Goal: Information Seeking & Learning: Learn about a topic

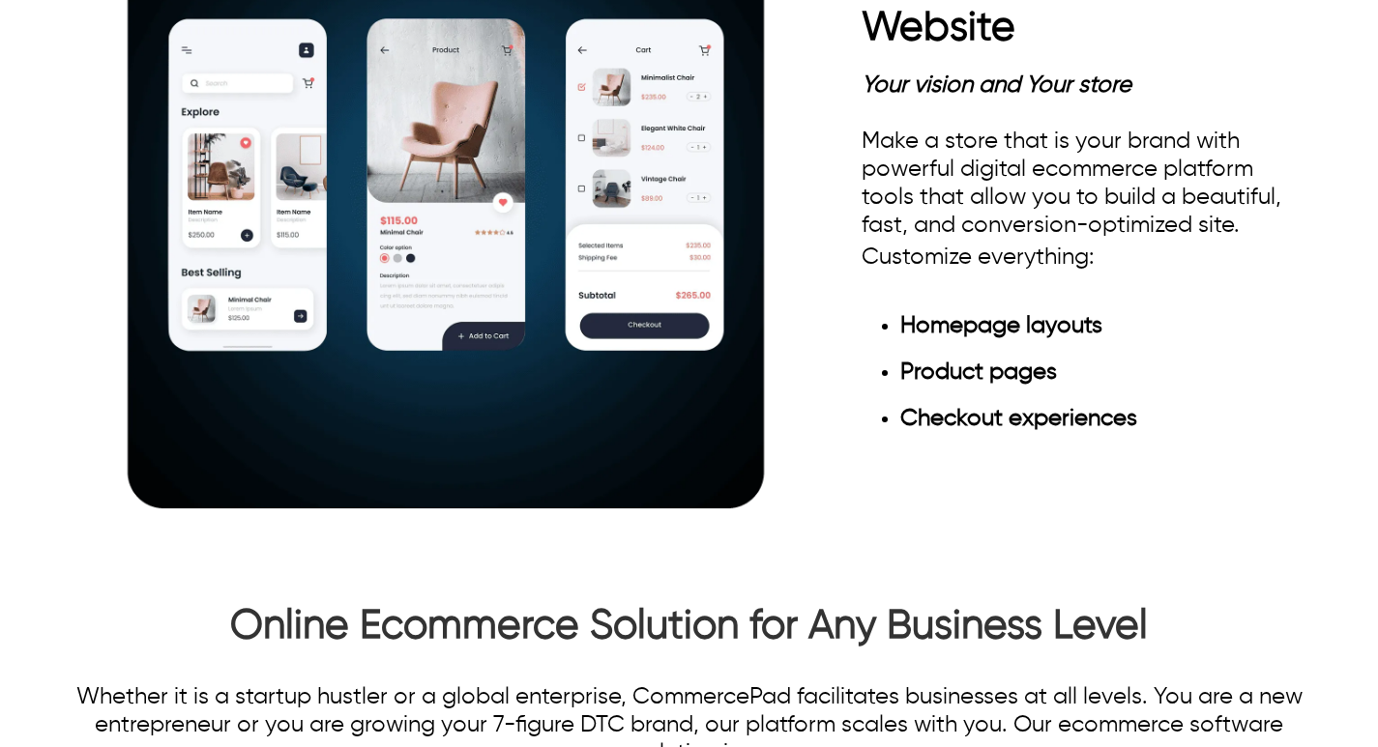
scroll to position [2360, 0]
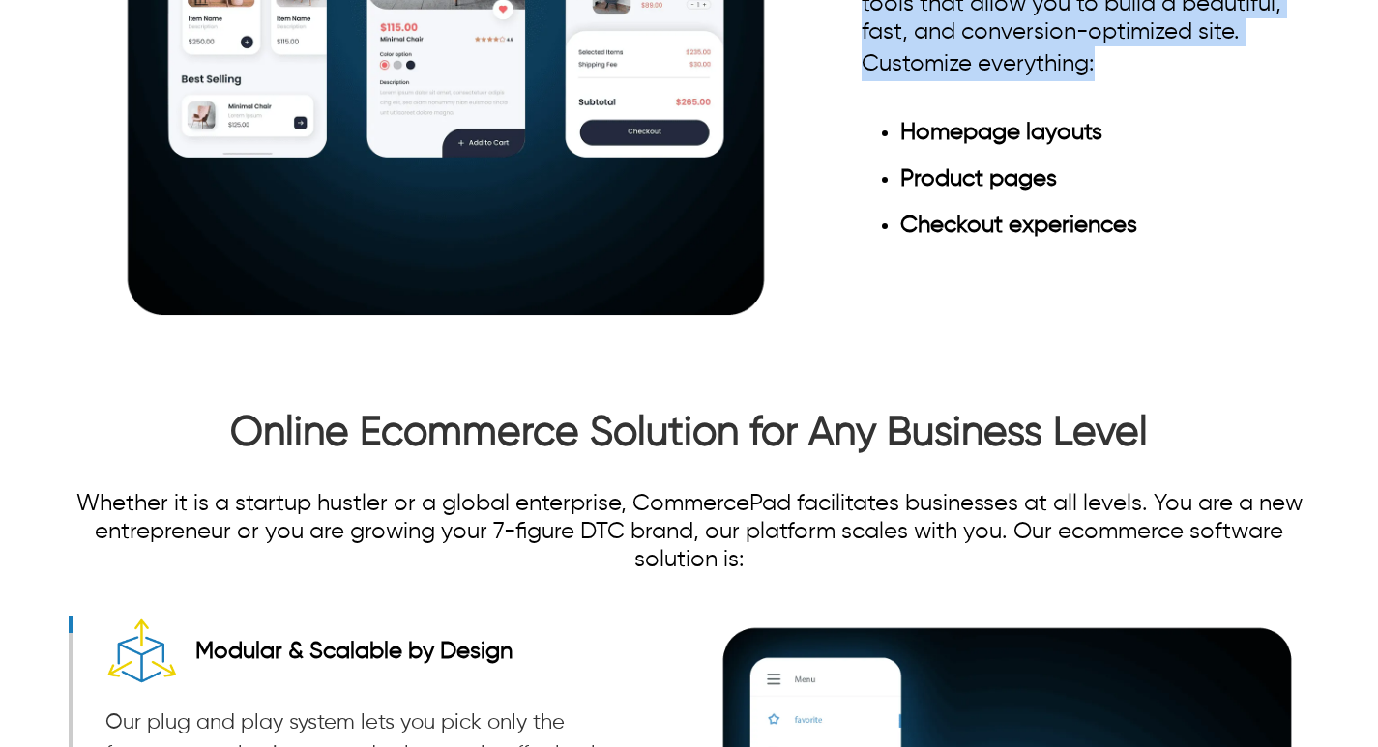
drag, startPoint x: 865, startPoint y: 170, endPoint x: 1157, endPoint y: 509, distance: 447.0
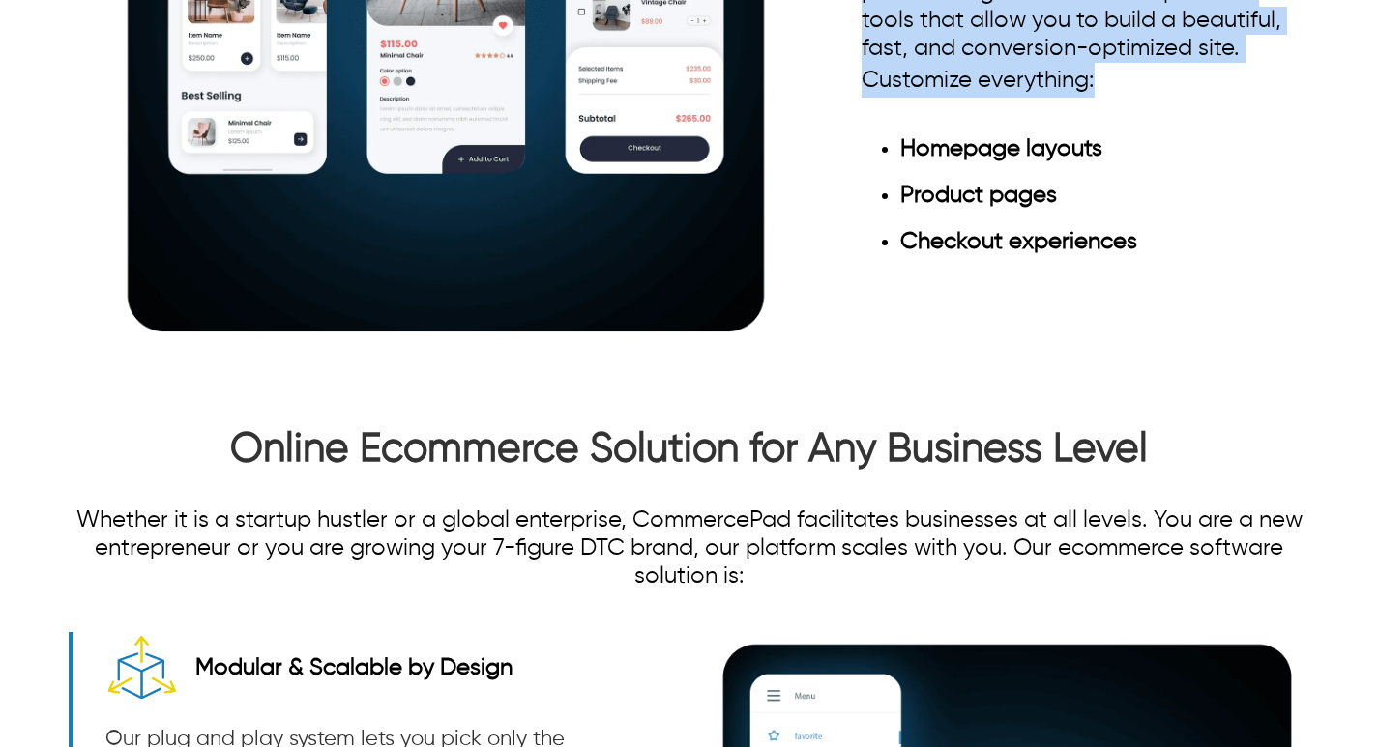
scroll to position [2268, 0]
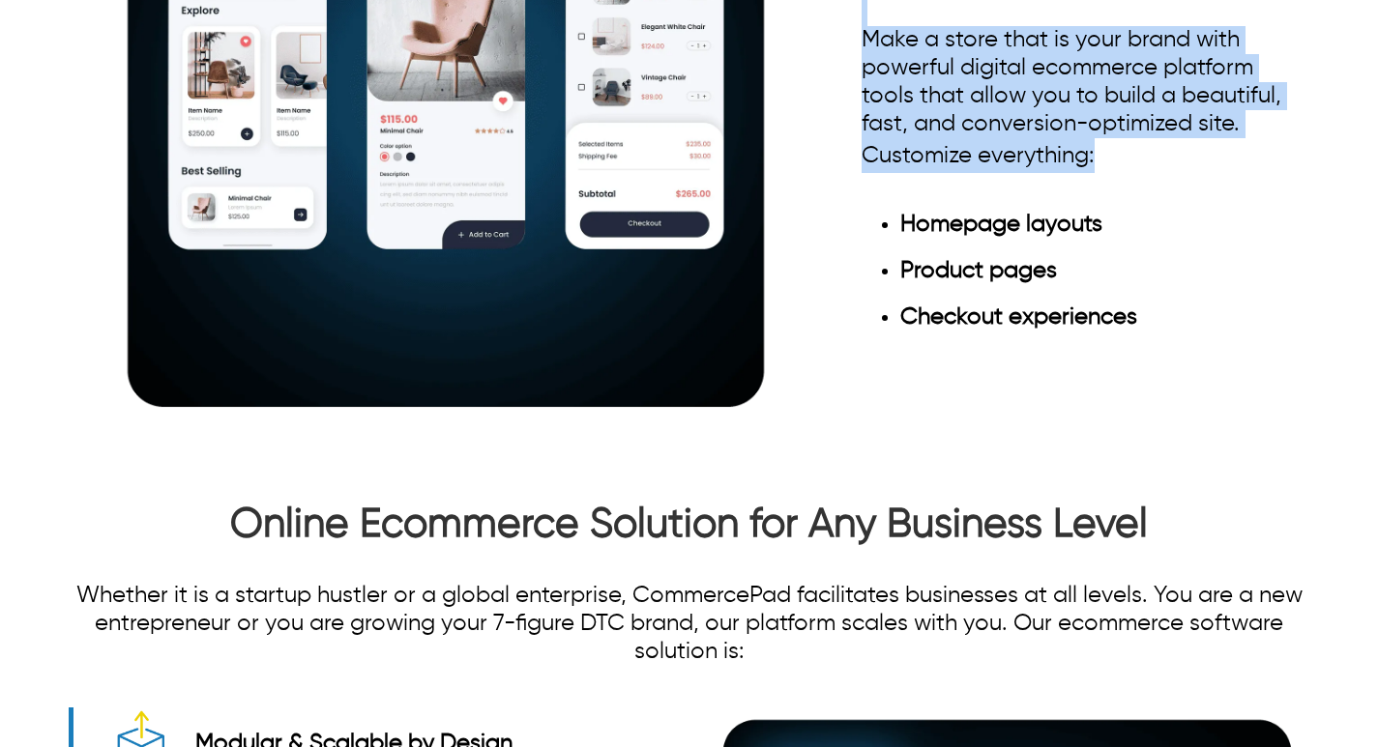
click at [1350, 346] on div "Effective Ecommerce Platform for Successful Website Your vision and Your store …" at bounding box center [689, 83] width 1378 height 754
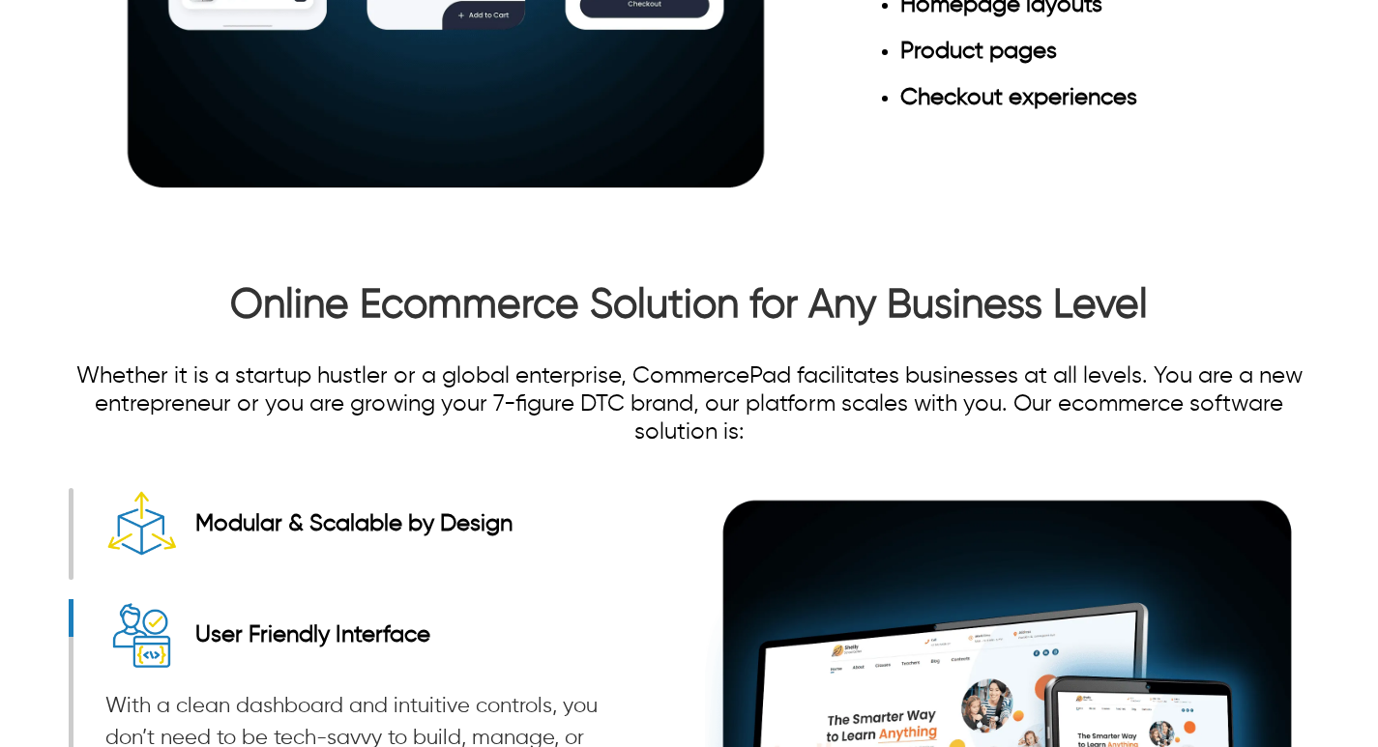
scroll to position [2486, 0]
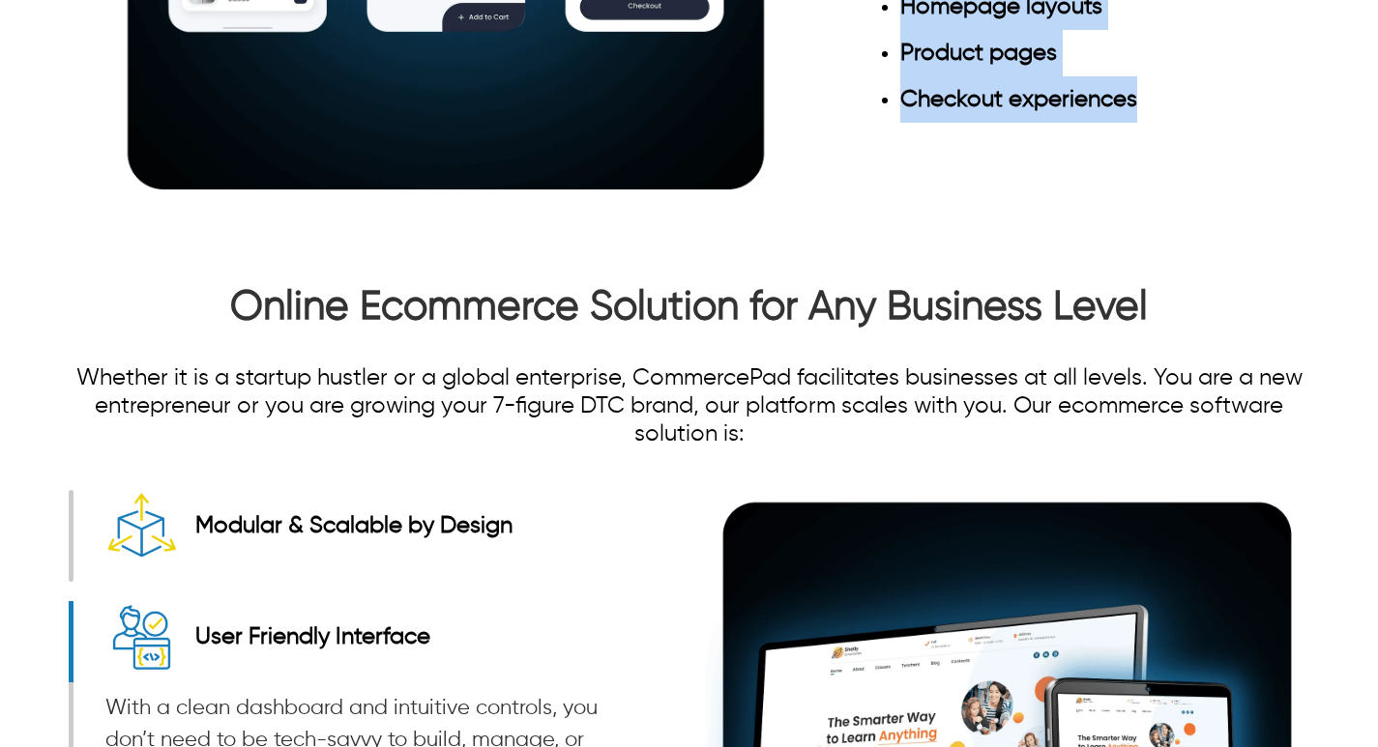
drag, startPoint x: 859, startPoint y: 43, endPoint x: 1138, endPoint y: 546, distance: 576.1
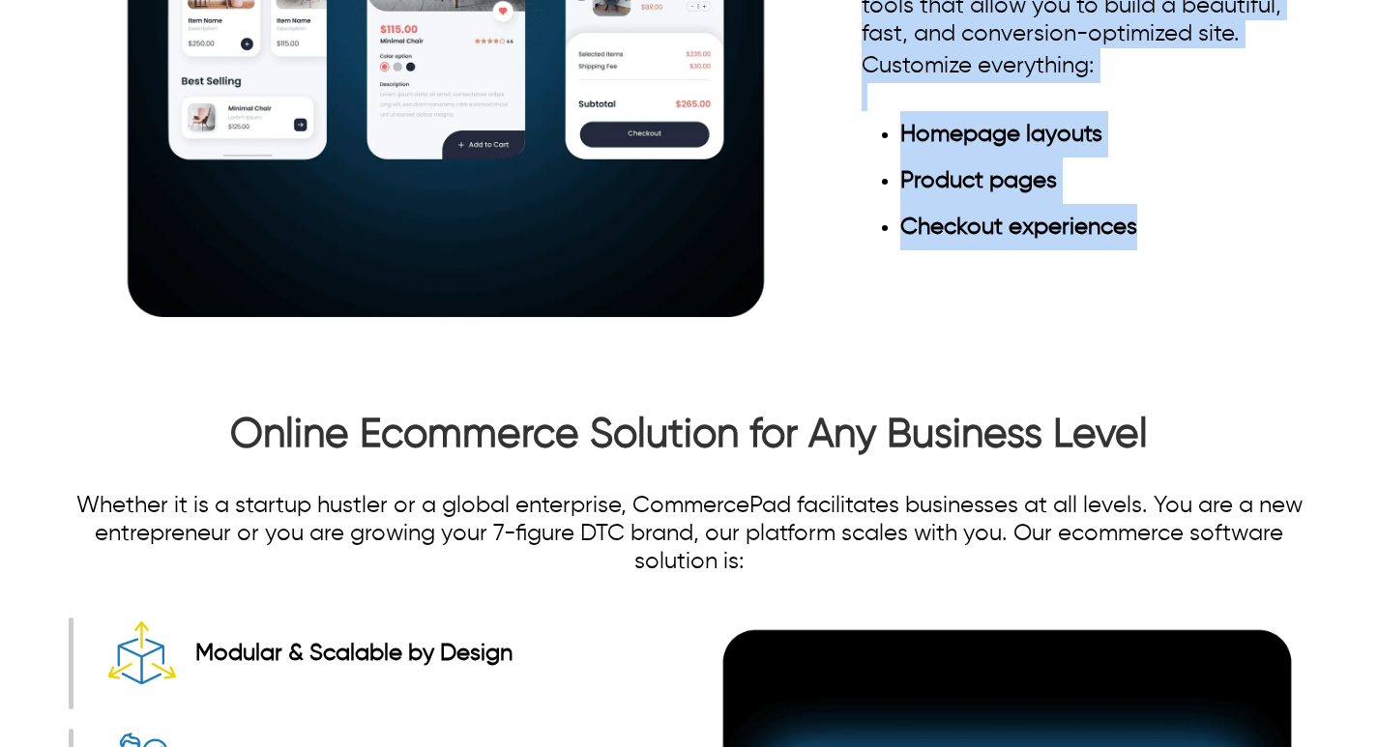
scroll to position [2455, 0]
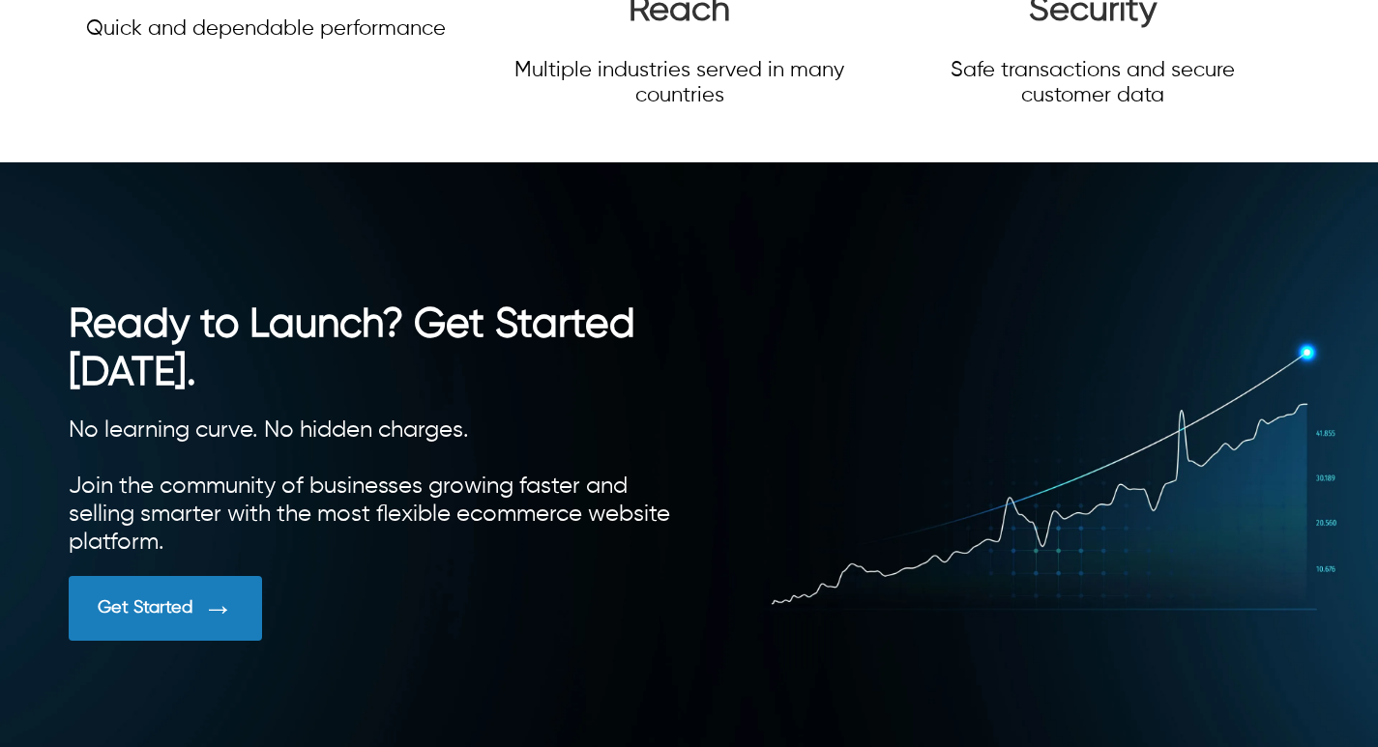
scroll to position [4318, 0]
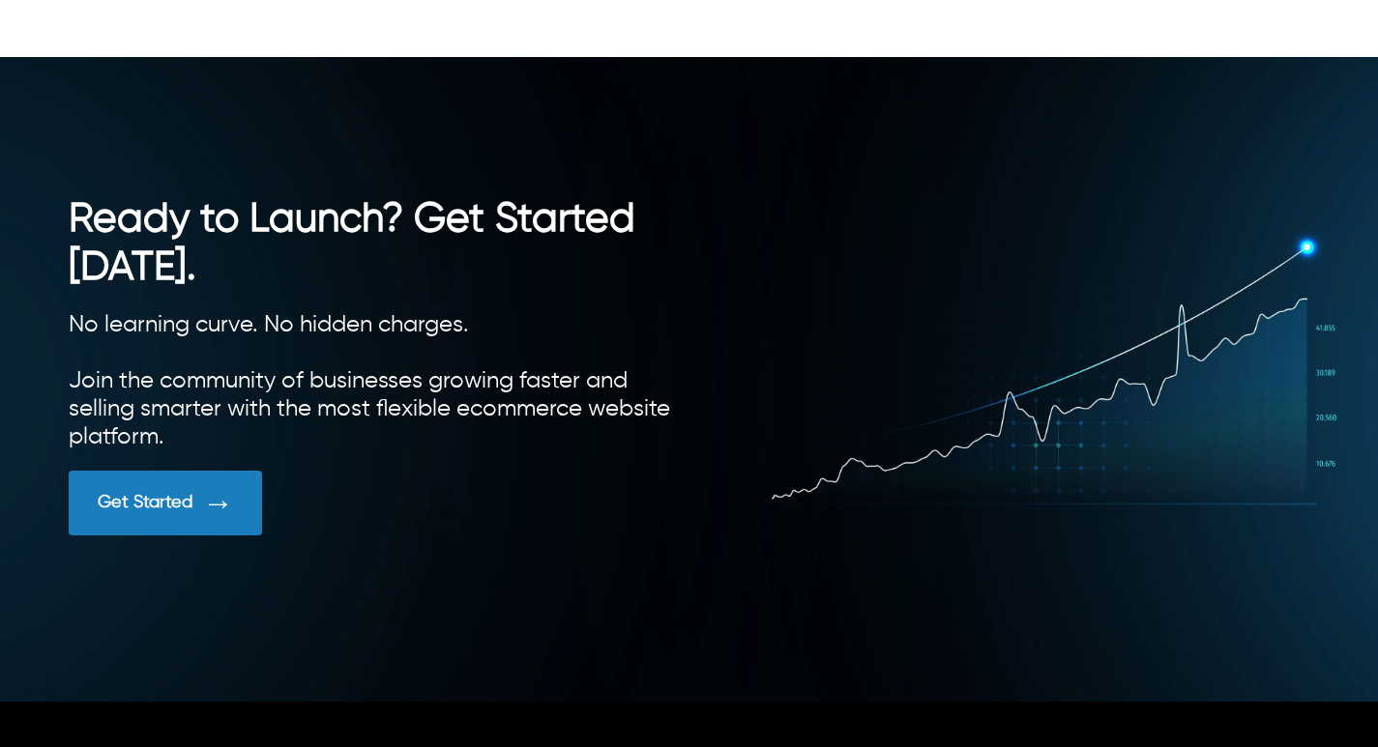
drag, startPoint x: 1175, startPoint y: 443, endPoint x: 1241, endPoint y: 456, distance: 68.1
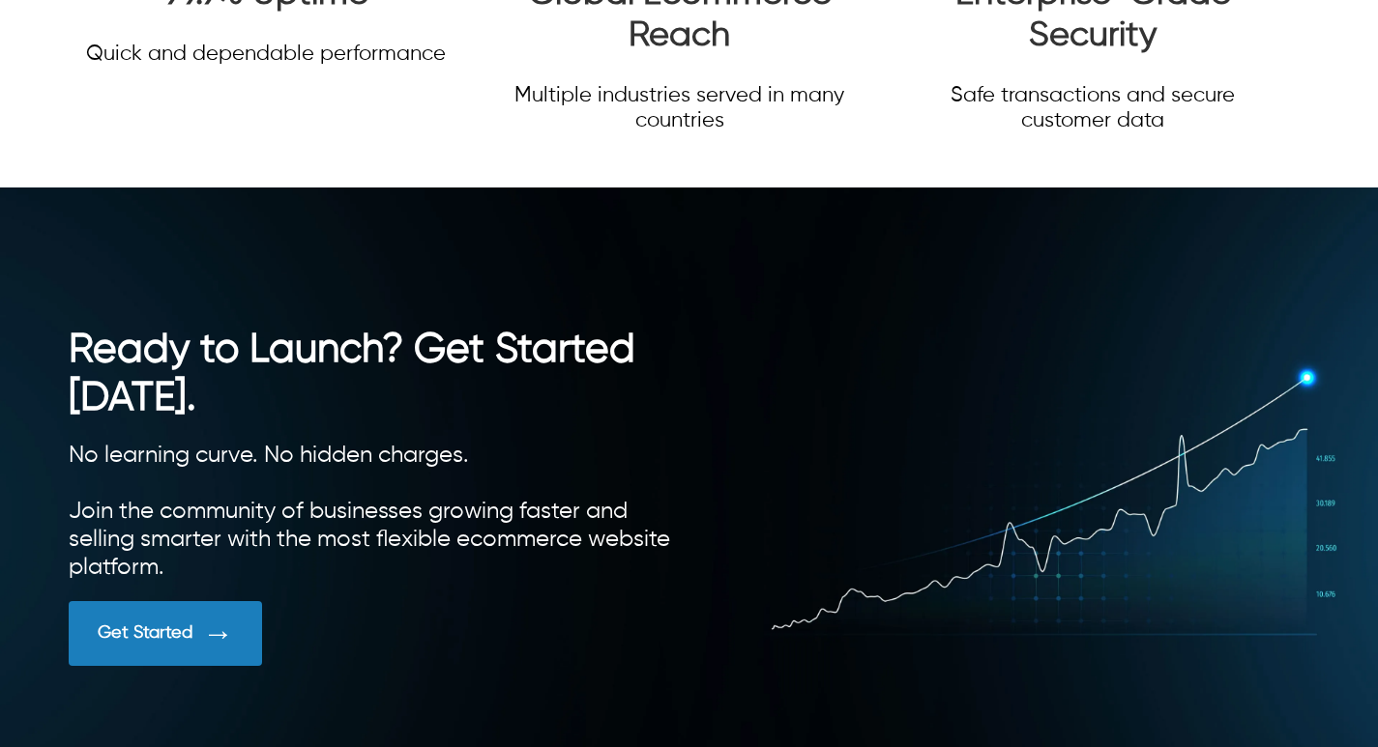
scroll to position [4189, 0]
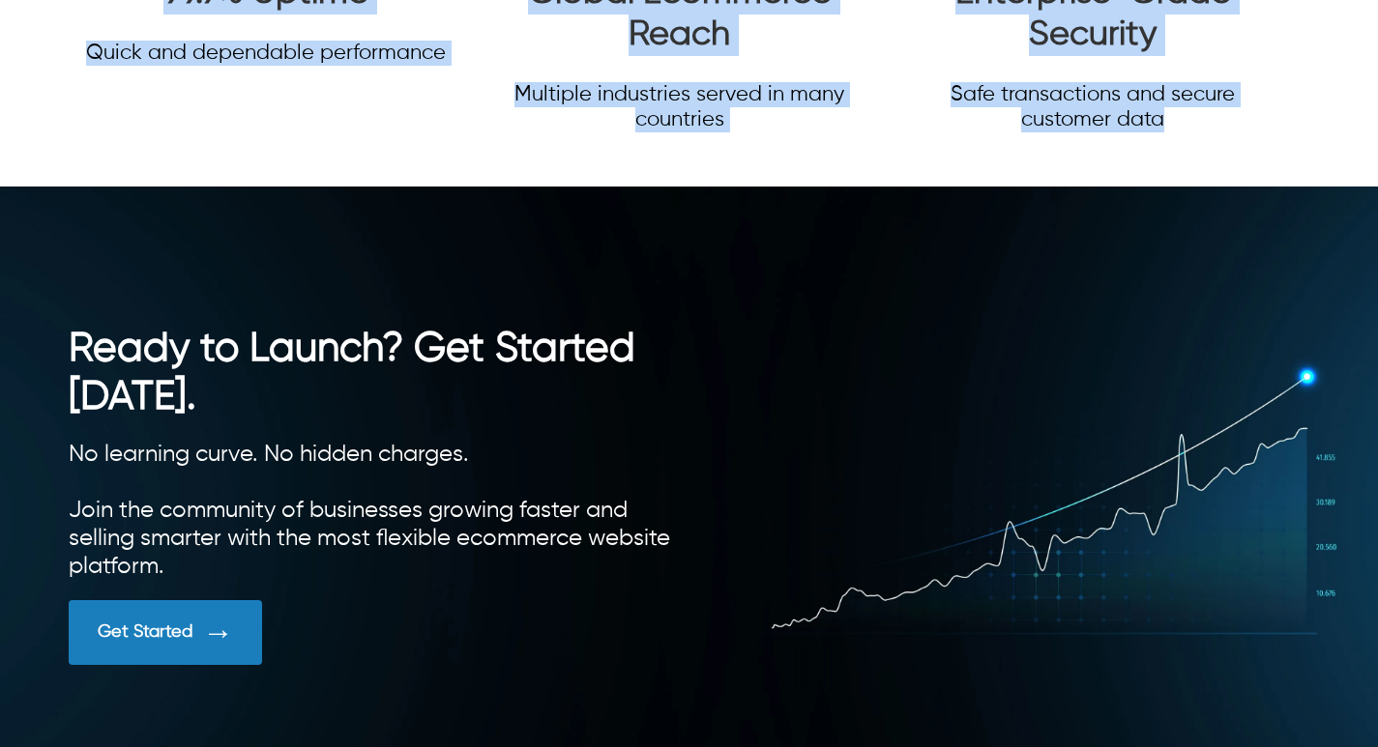
drag, startPoint x: 210, startPoint y: 251, endPoint x: 1183, endPoint y: 574, distance: 1025.8
click at [1223, 56] on h3 "Enterprise-Grade Security" at bounding box center [1093, 14] width 372 height 83
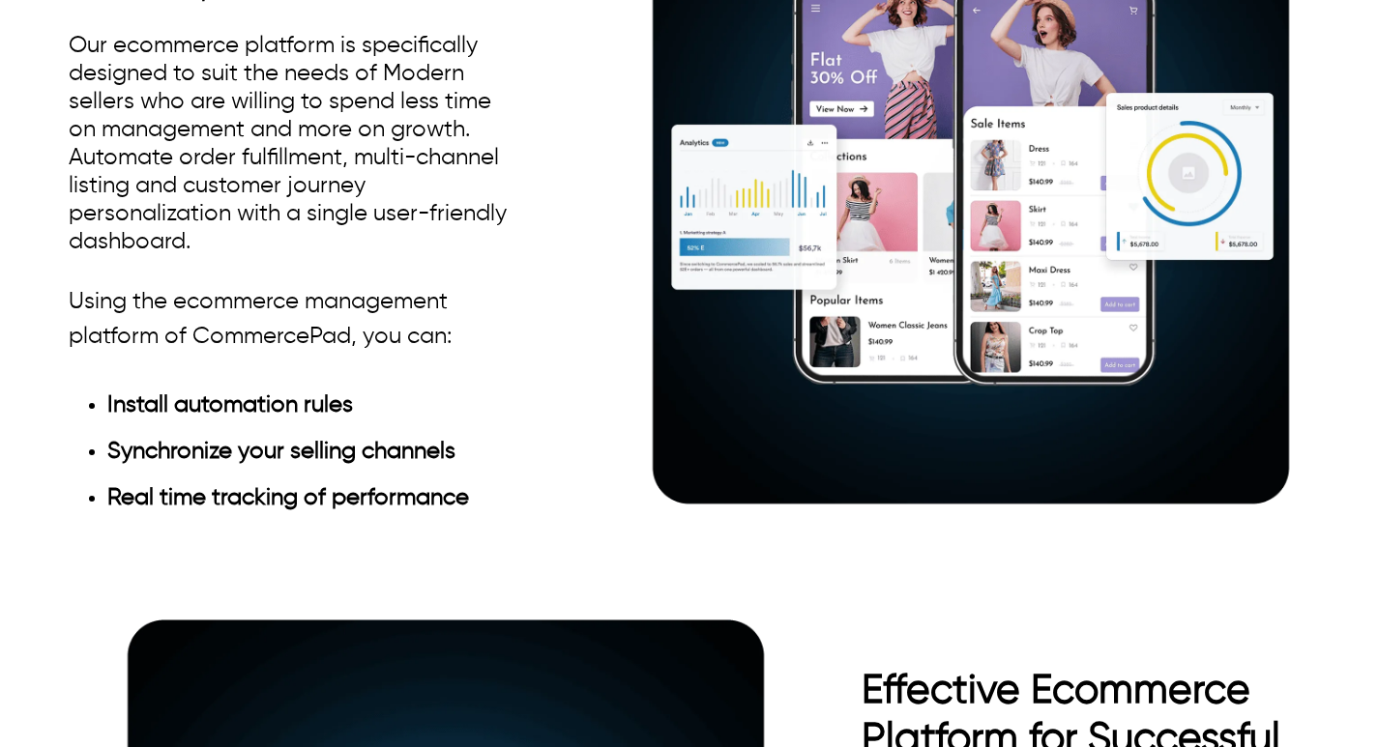
scroll to position [1596, 0]
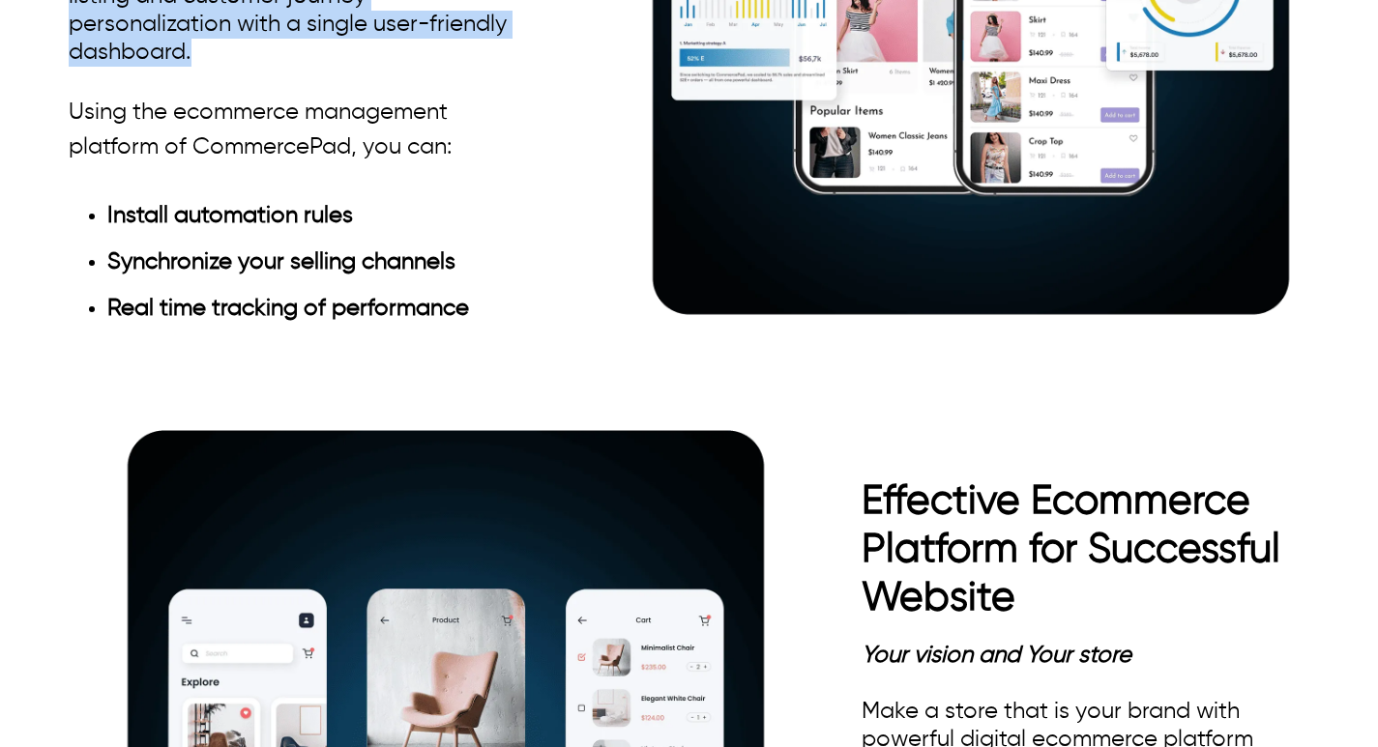
drag, startPoint x: 75, startPoint y: 73, endPoint x: 490, endPoint y: 479, distance: 579.8
drag, startPoint x: 272, startPoint y: 484, endPoint x: 77, endPoint y: 69, distance: 458.9
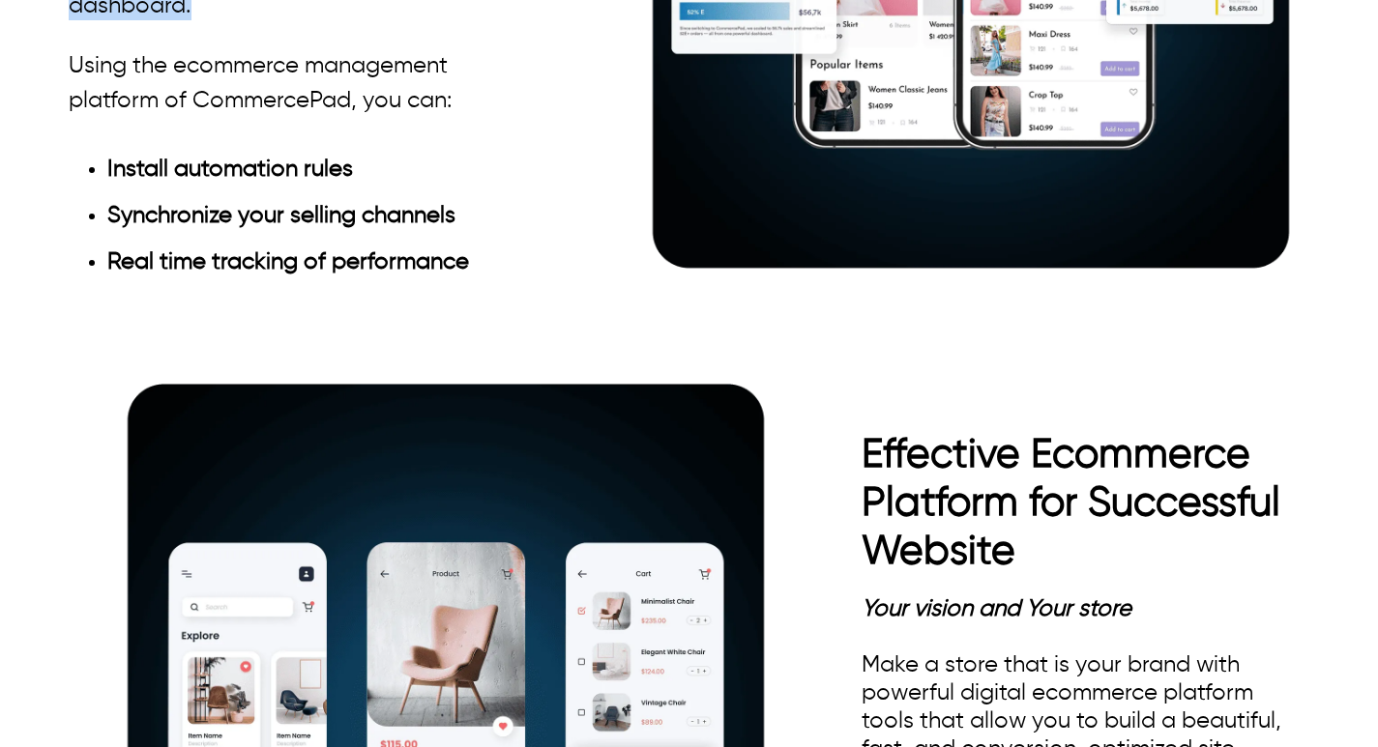
scroll to position [1628, 0]
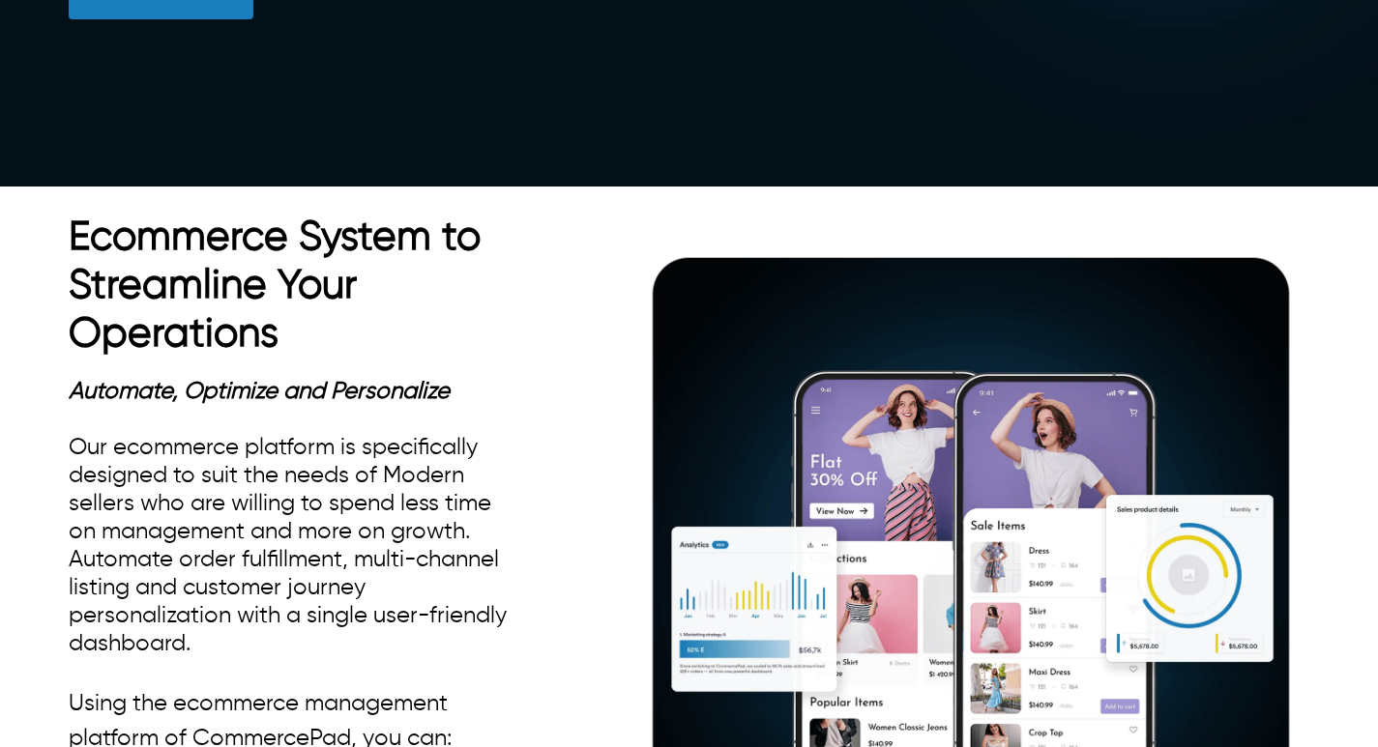
scroll to position [1004, 0]
